Goal: Register for event/course

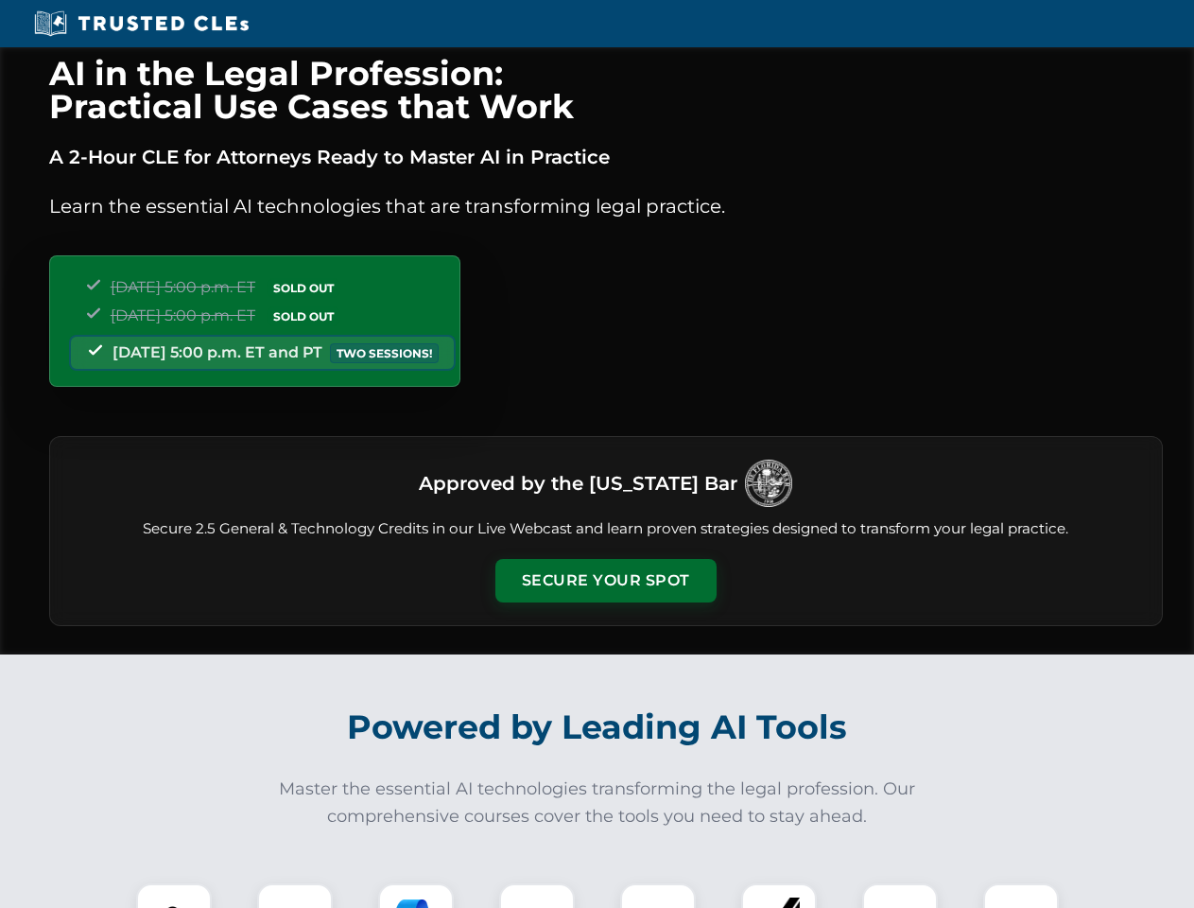
click at [605, 580] on button "Secure Your Spot" at bounding box center [605, 580] width 221 height 43
click at [174, 895] on img at bounding box center [174, 920] width 55 height 55
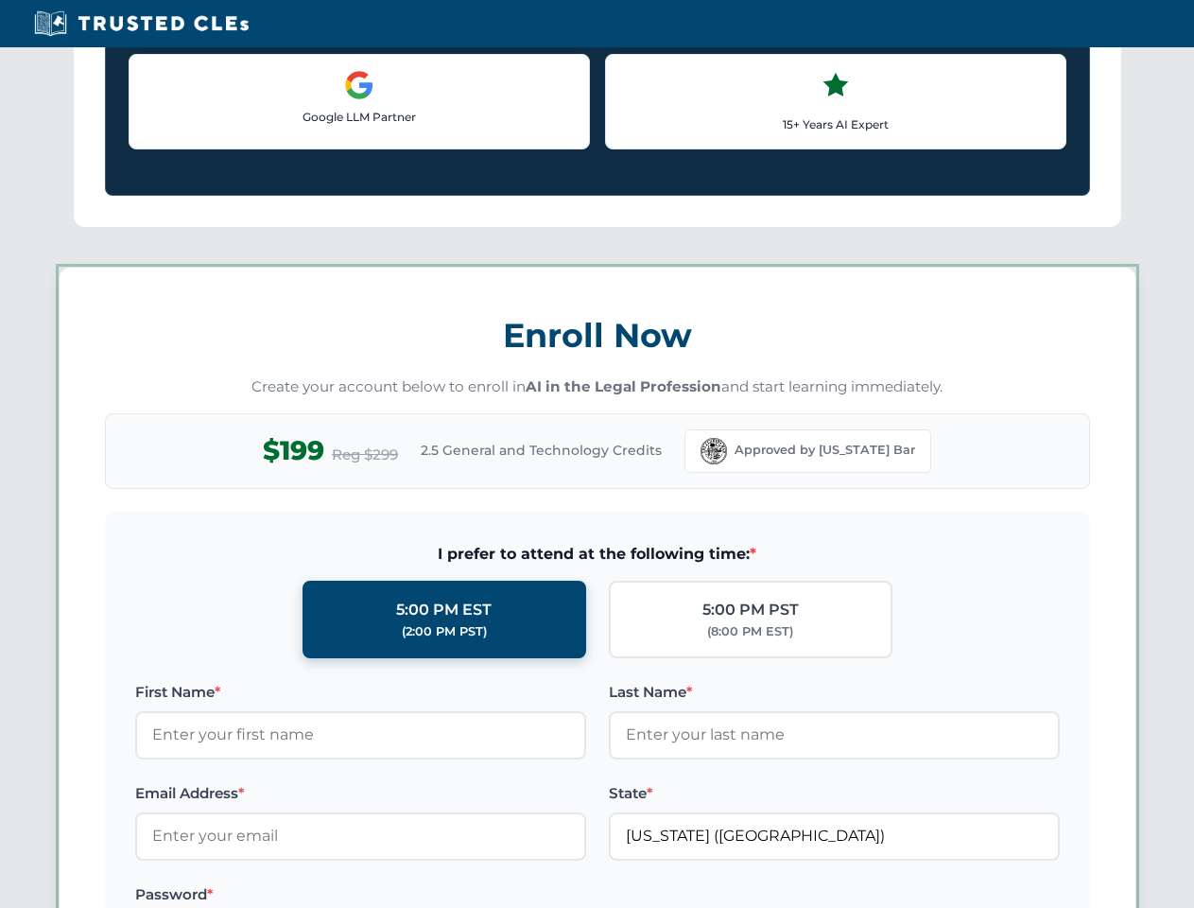
click at [416, 895] on label "Password *" at bounding box center [360, 894] width 451 height 23
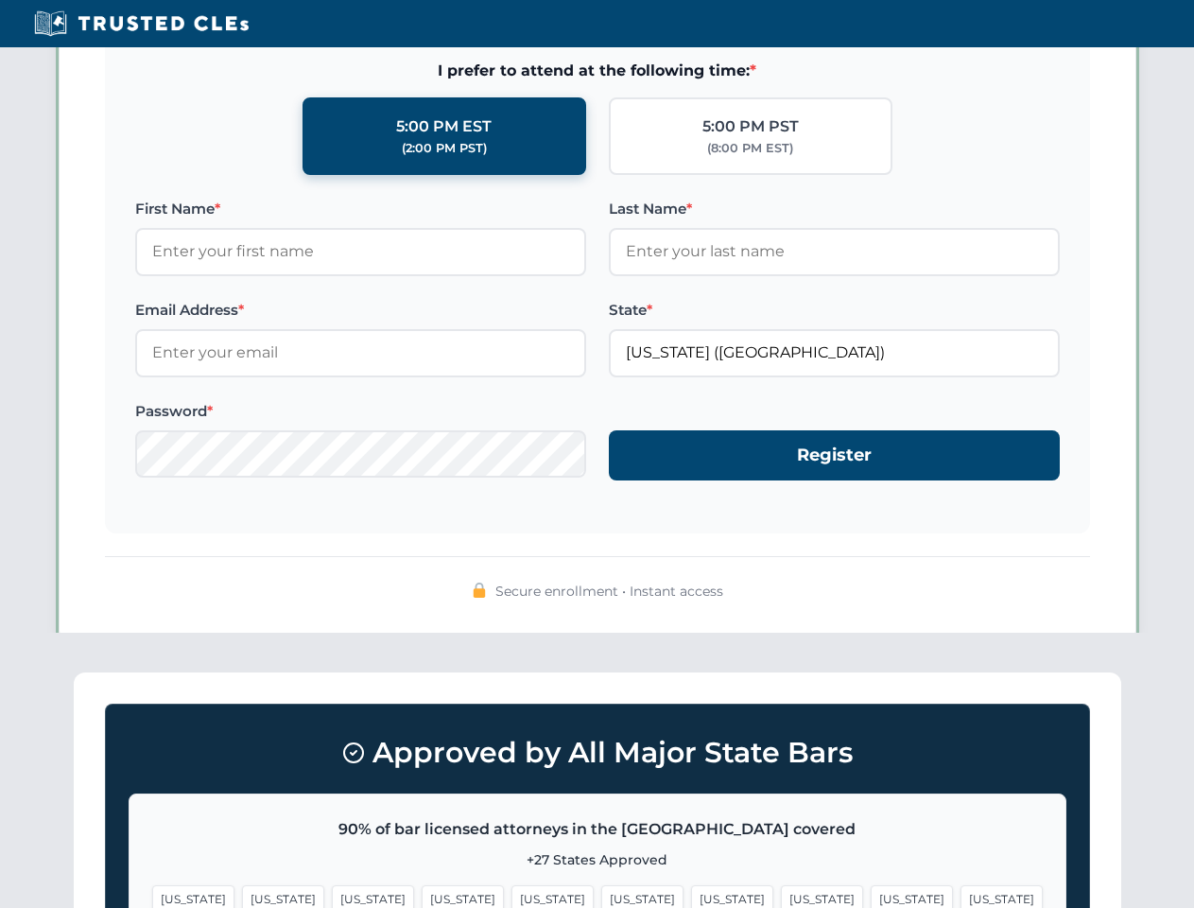
click at [871, 895] on span "[US_STATE]" at bounding box center [912, 898] width 82 height 27
